Goal: Transaction & Acquisition: Purchase product/service

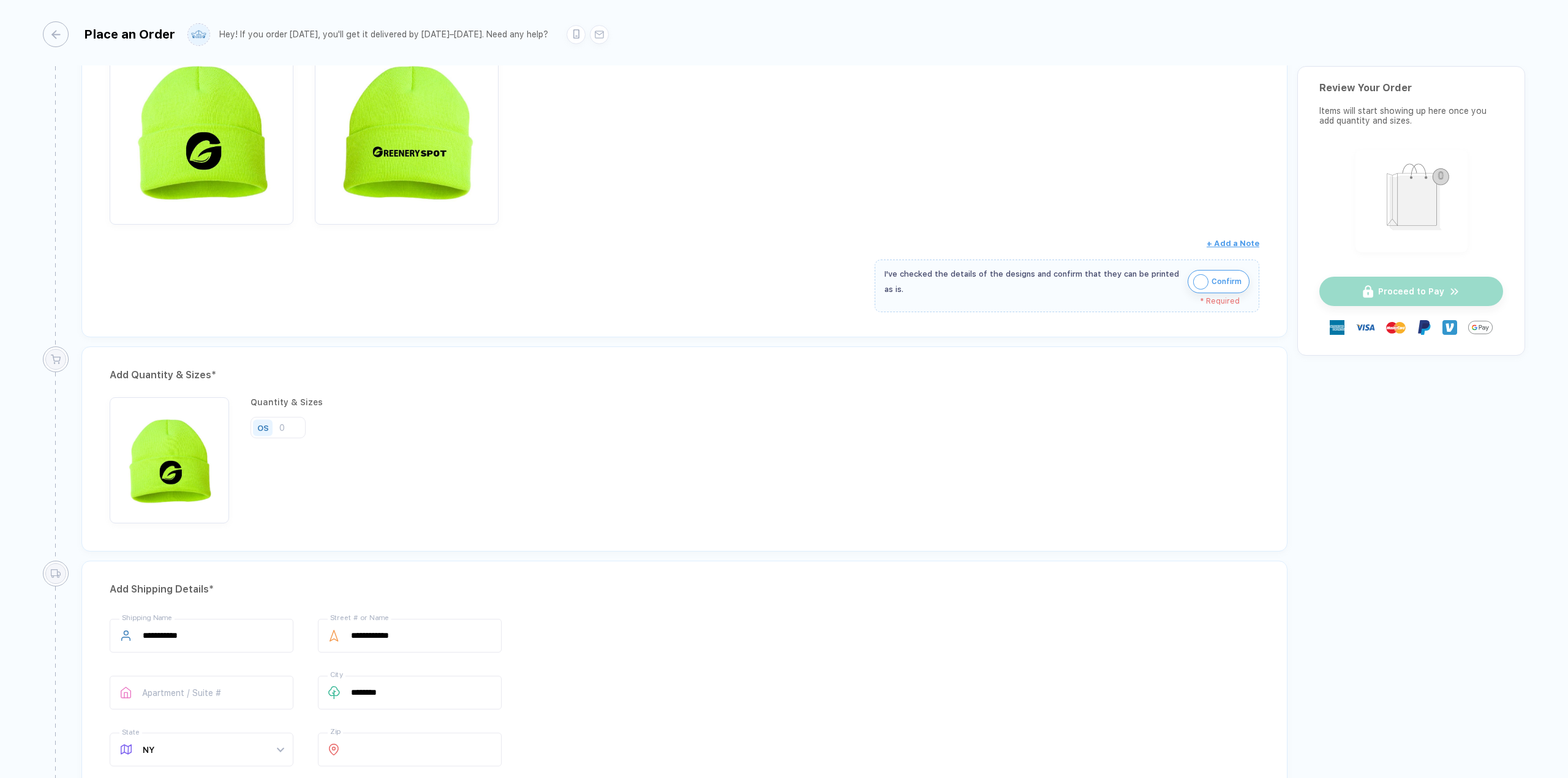
scroll to position [245, 0]
drag, startPoint x: 291, startPoint y: 425, endPoint x: 210, endPoint y: 425, distance: 81.0
click at [210, 425] on div "Quantity & Sizes OS" at bounding box center [684, 459] width 1150 height 126
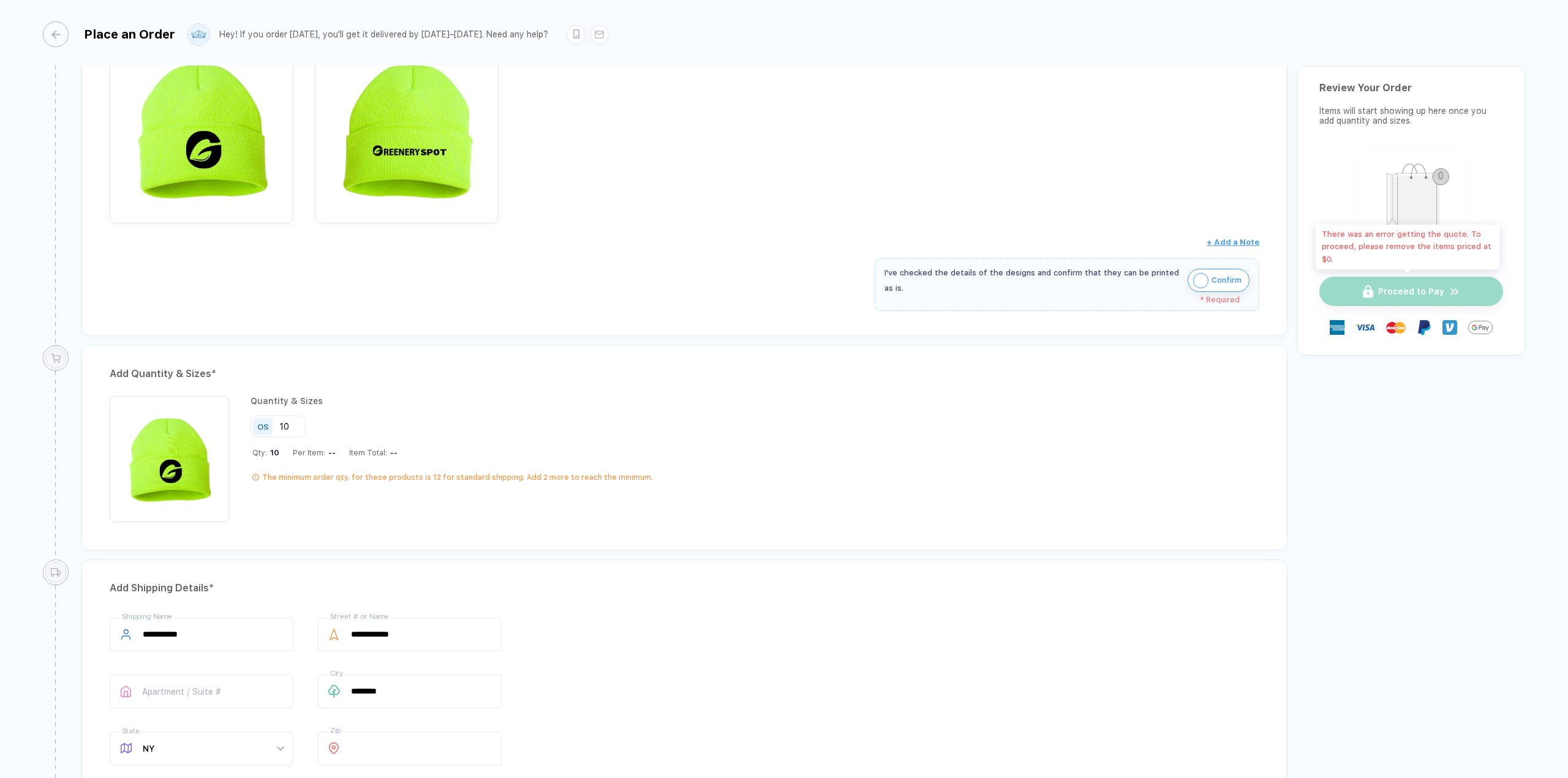
click at [1380, 283] on div "Proceed to Pay" at bounding box center [1411, 291] width 184 height 30
click at [1195, 283] on img "button" at bounding box center [1200, 280] width 15 height 15
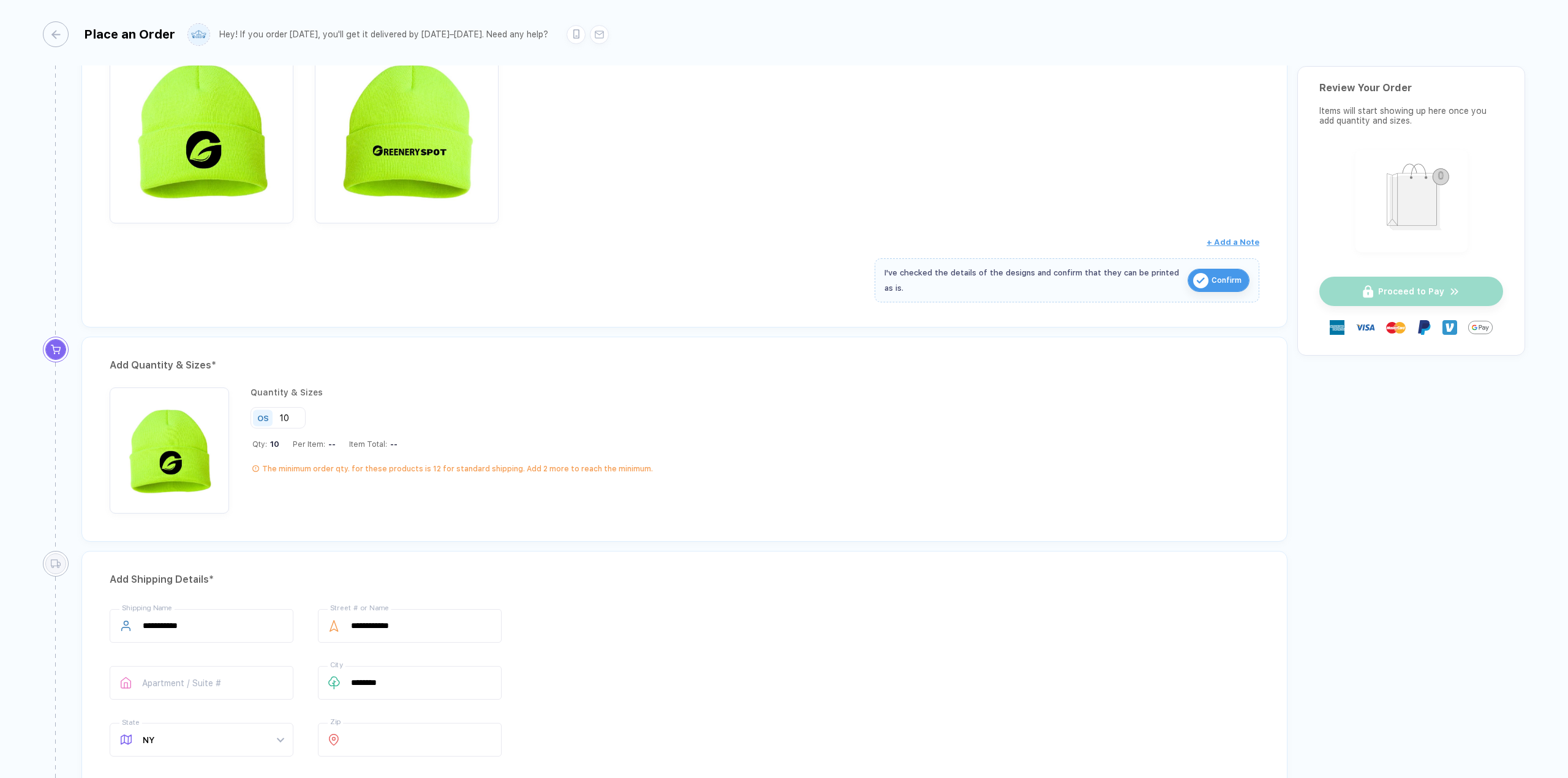
click at [1218, 280] on span "Confirm" at bounding box center [1226, 280] width 30 height 19
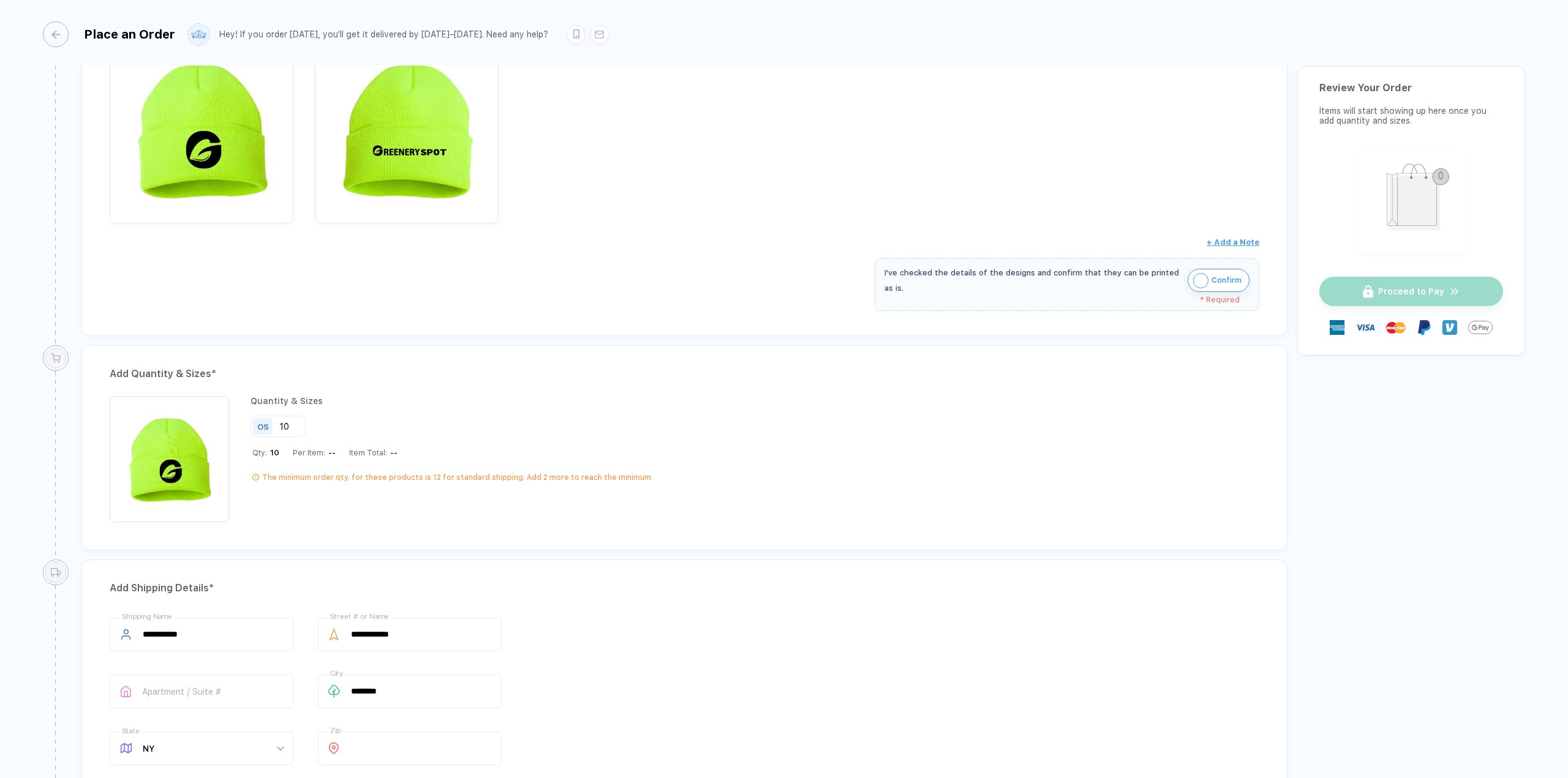
click at [1204, 280] on img "button" at bounding box center [1200, 280] width 15 height 15
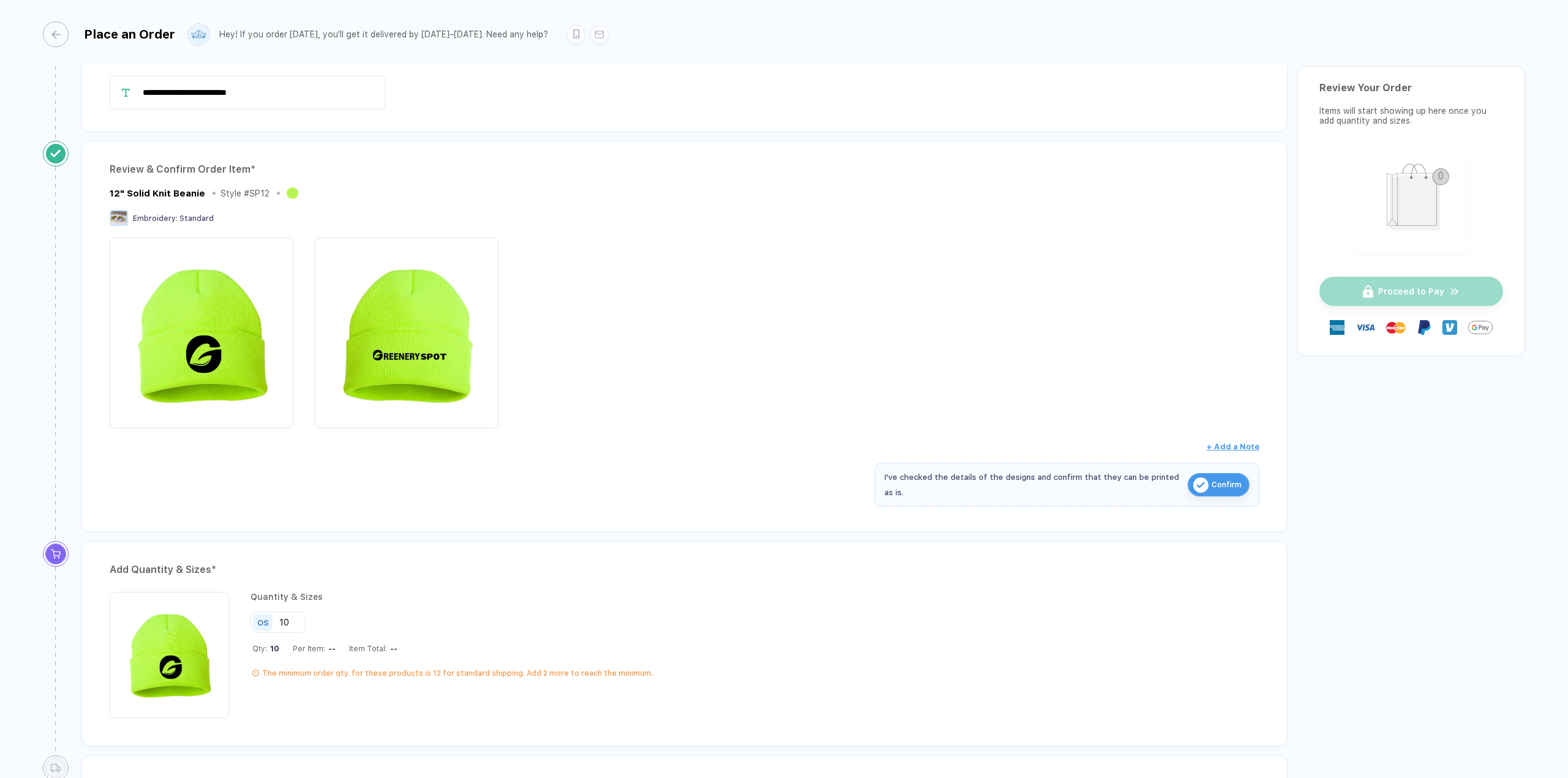
scroll to position [35, 0]
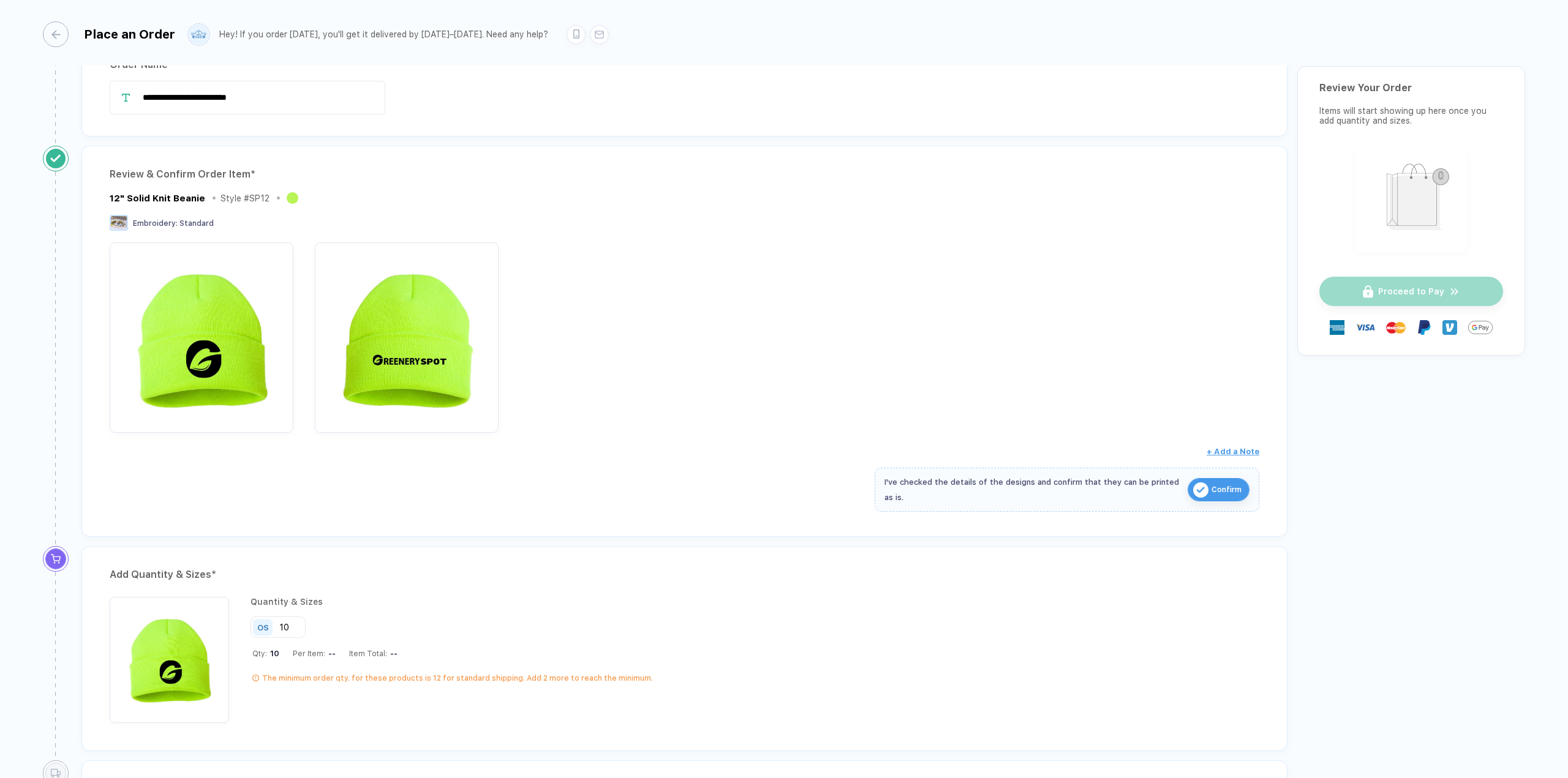
click at [1223, 488] on span "Confirm" at bounding box center [1226, 490] width 30 height 19
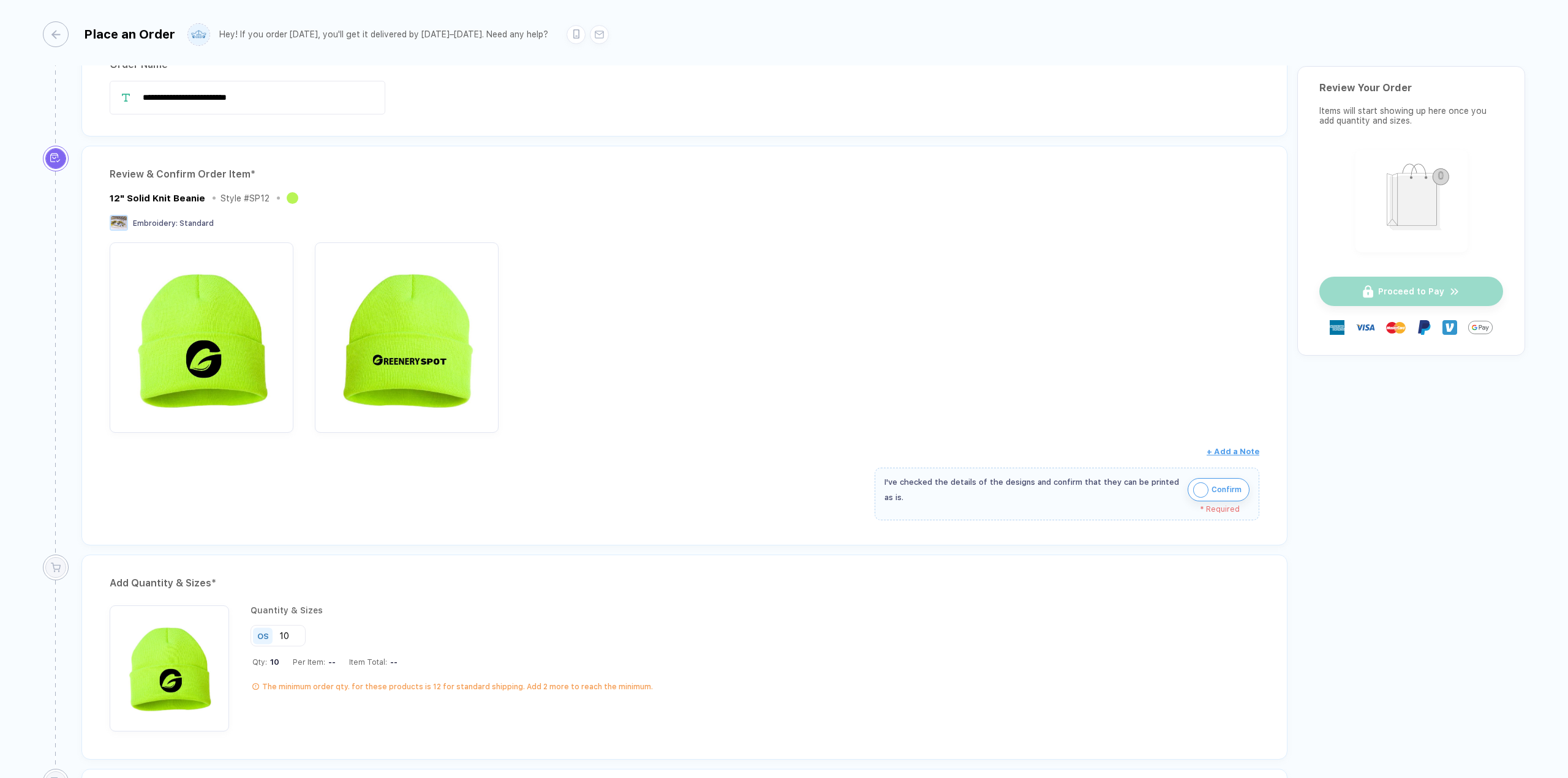
click at [1187, 488] on button "Confirm" at bounding box center [1218, 490] width 62 height 23
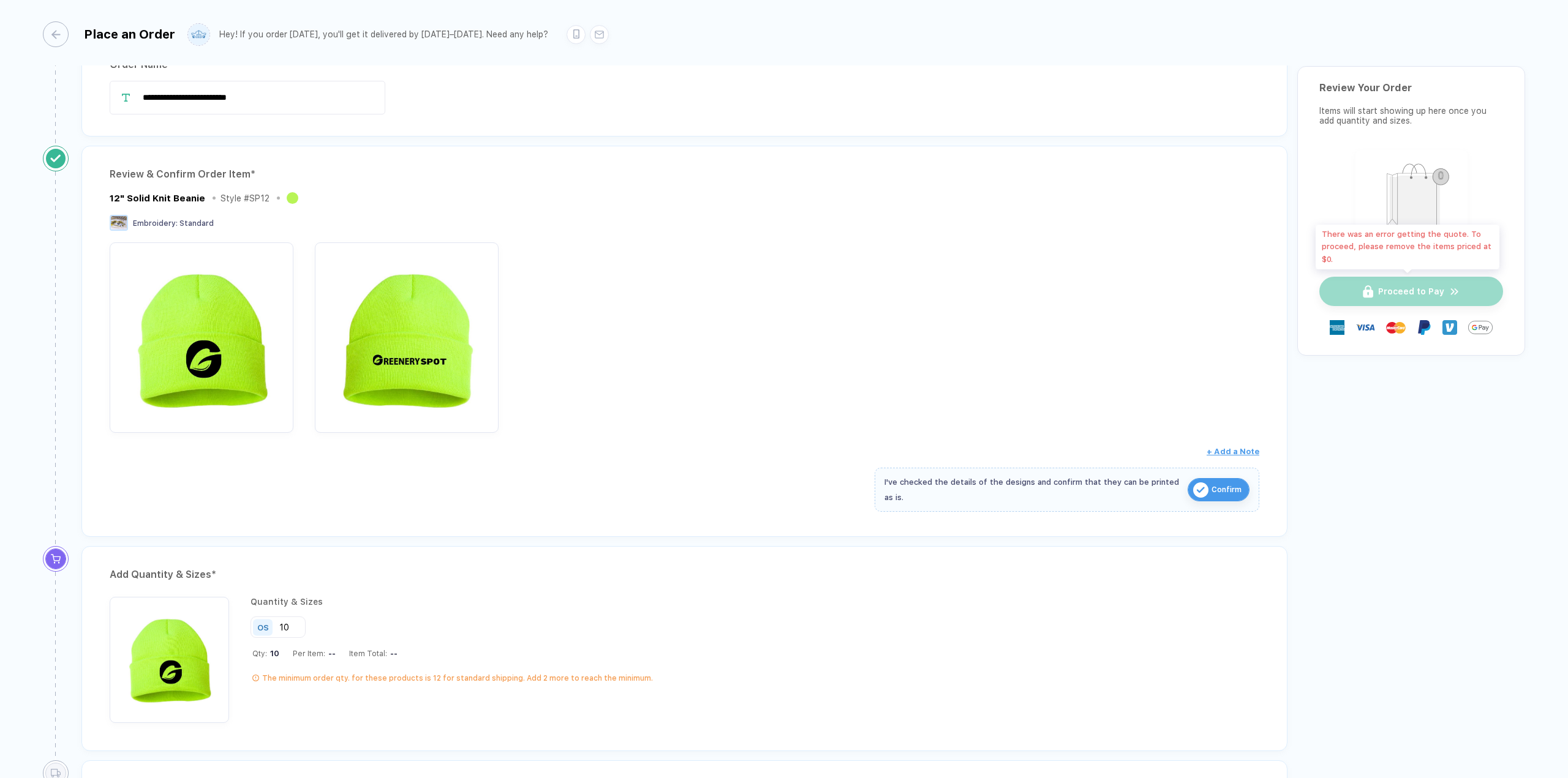
click at [1430, 294] on div "Proceed to Pay" at bounding box center [1411, 291] width 184 height 30
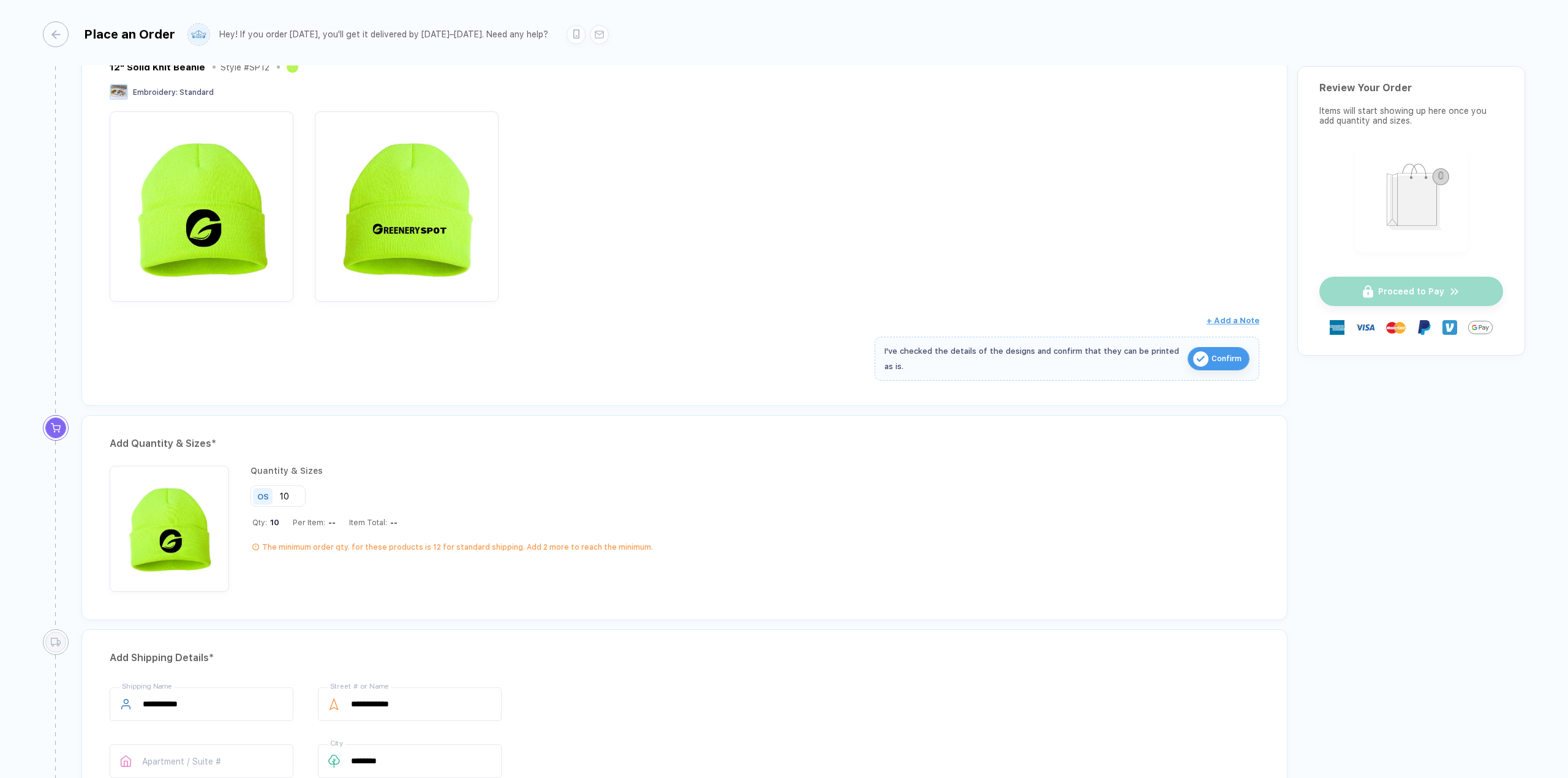
scroll to position [184, 0]
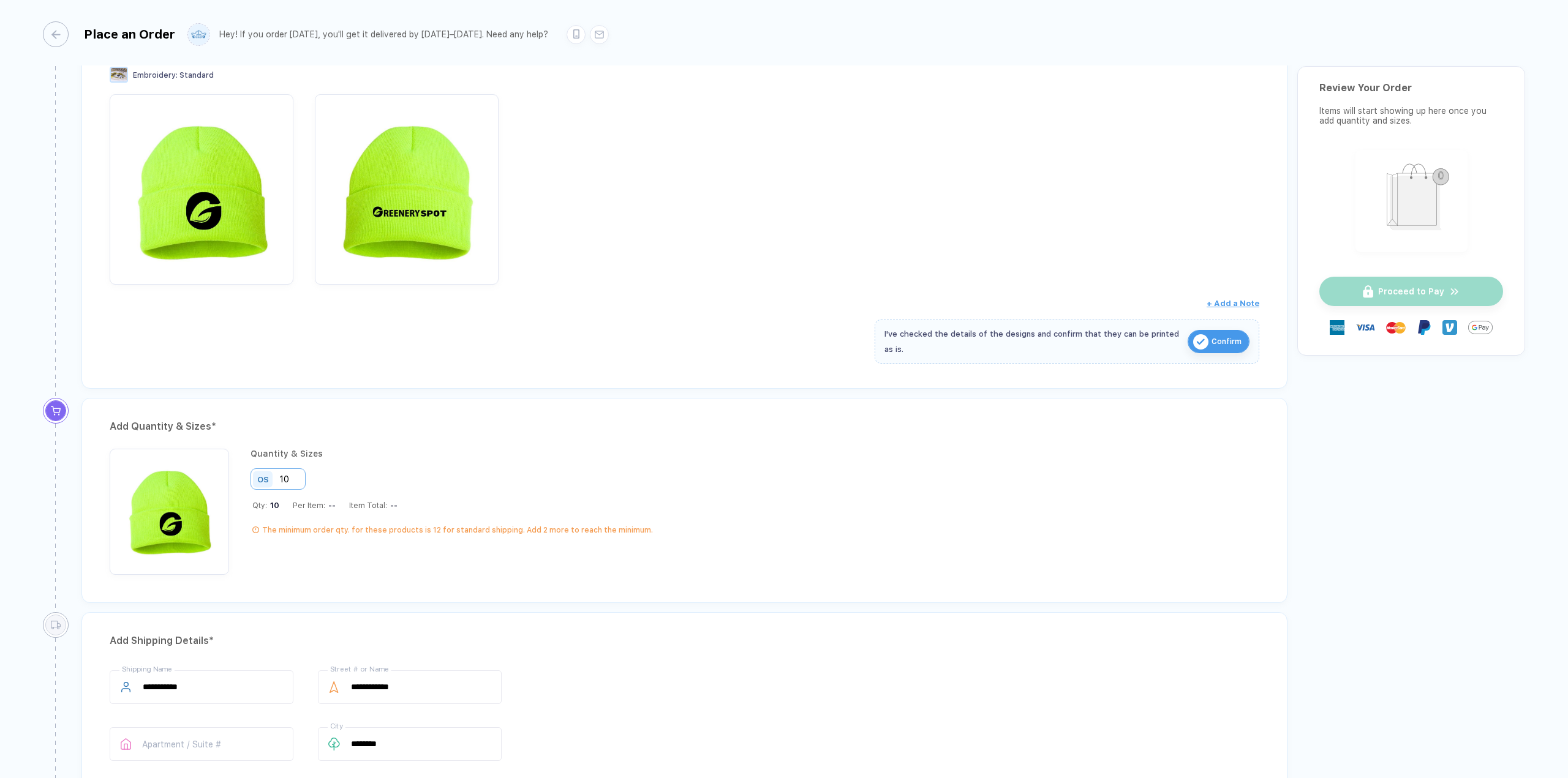
click at [294, 479] on input "10" at bounding box center [278, 479] width 55 height 22
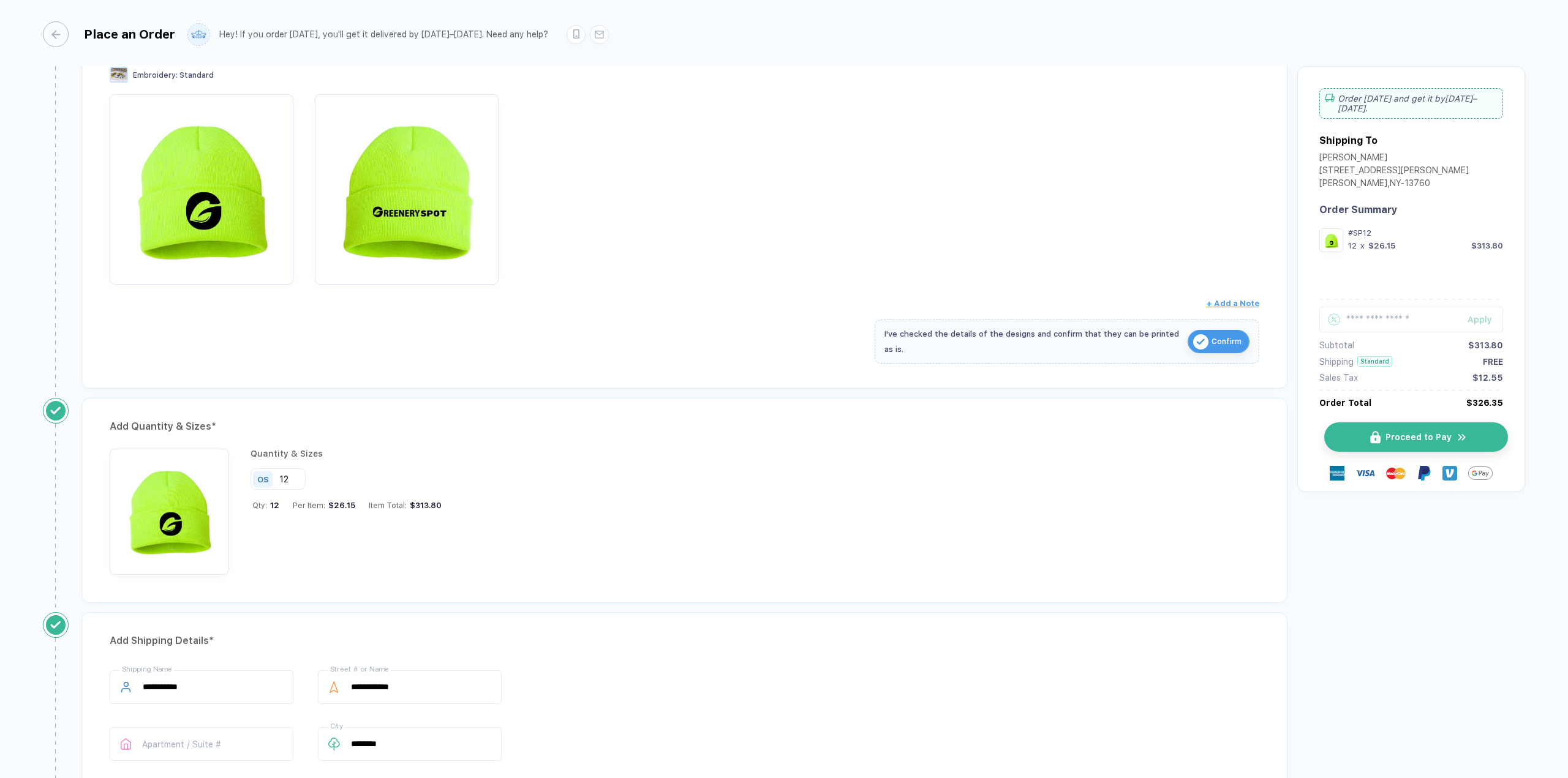
type input "12"
click at [1421, 432] on span "Proceed to Pay" at bounding box center [1419, 437] width 66 height 10
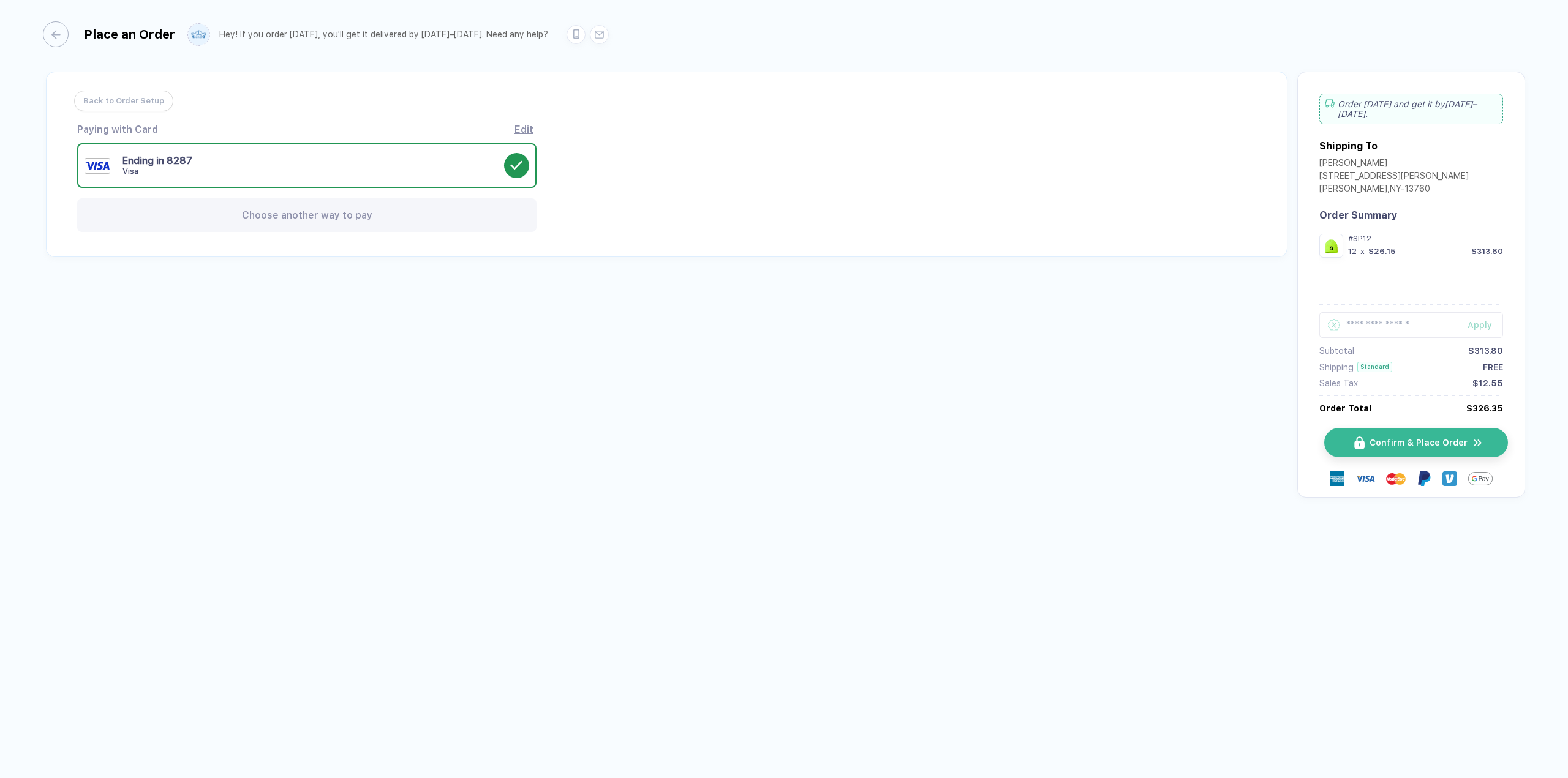
click at [1389, 438] on span "Confirm & Place Order" at bounding box center [1419, 443] width 98 height 10
